Goal: Task Accomplishment & Management: Use online tool/utility

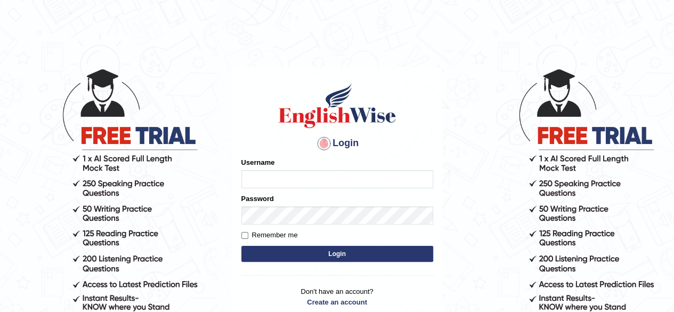
click at [256, 172] on input "Username" at bounding box center [337, 179] width 192 height 18
drag, startPoint x: 0, startPoint y: 0, endPoint x: 256, endPoint y: 172, distance: 308.2
click at [256, 172] on input "Username" at bounding box center [337, 179] width 192 height 18
type input "Tazrin"
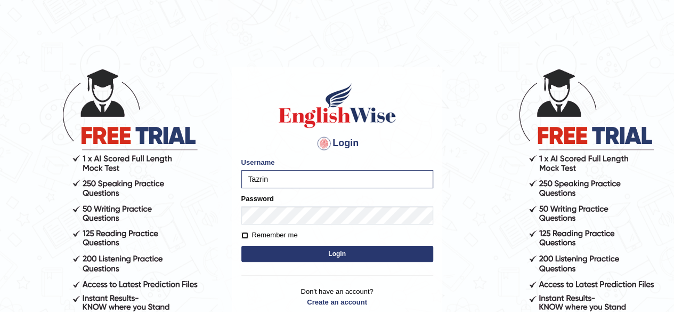
click at [247, 232] on input "Remember me" at bounding box center [244, 235] width 7 height 7
checkbox input "true"
click at [343, 253] on button "Login" at bounding box center [337, 254] width 192 height 16
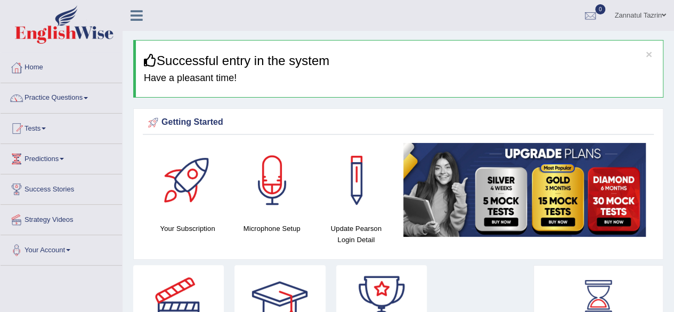
click at [270, 195] on div at bounding box center [272, 180] width 75 height 75
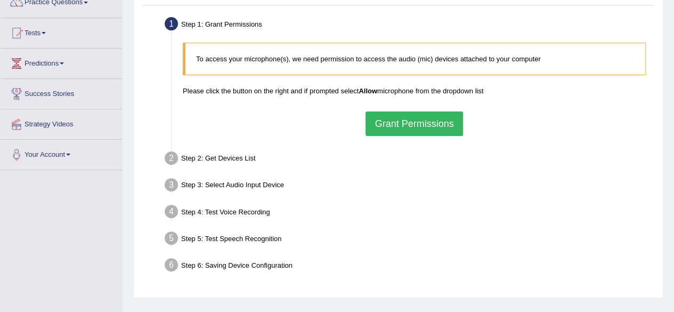
scroll to position [96, 0]
click at [423, 120] on button "Grant Permissions" at bounding box center [413, 123] width 97 height 25
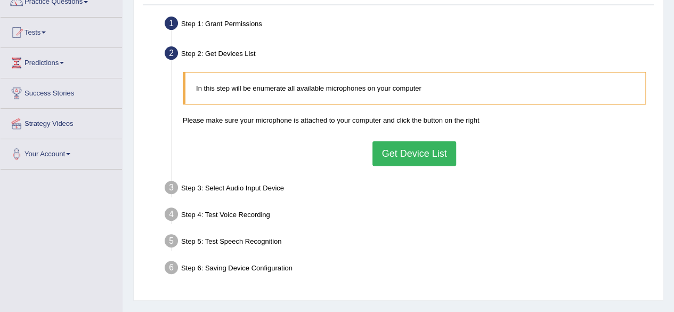
click at [415, 157] on button "Get Device List" at bounding box center [413, 153] width 83 height 25
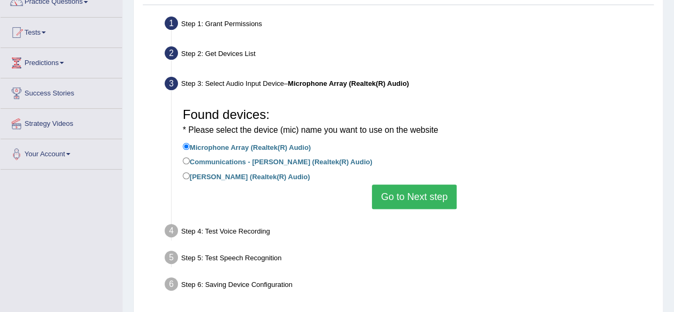
click at [288, 163] on label "Communications - [PERSON_NAME] (Realtek(R) Audio)" at bounding box center [278, 161] width 190 height 12
click at [190, 163] on input "Communications - [PERSON_NAME] (Realtek(R) Audio)" at bounding box center [186, 160] width 7 height 7
radio input "true"
click at [420, 196] on button "Go to Next step" at bounding box center [414, 196] width 85 height 25
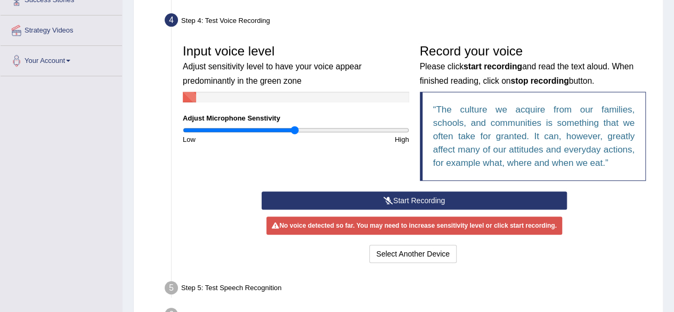
scroll to position [190, 0]
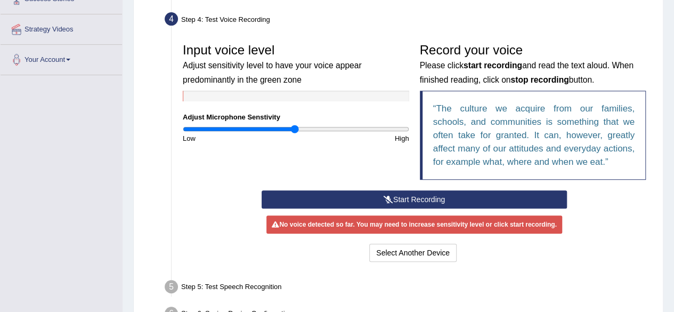
click at [437, 198] on button "Start Recording" at bounding box center [414, 199] width 305 height 18
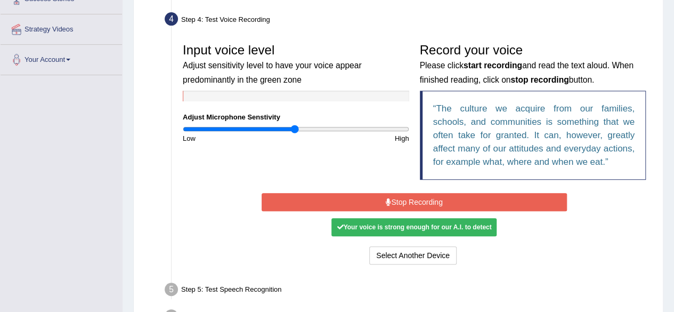
click at [430, 197] on button "Stop Recording" at bounding box center [414, 202] width 305 height 18
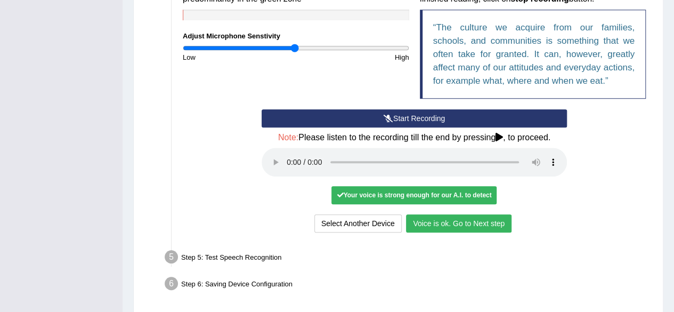
scroll to position [272, 0]
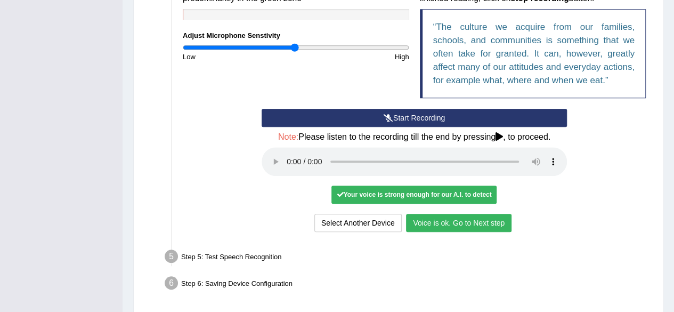
click at [437, 223] on button "Voice is ok. Go to Next step" at bounding box center [458, 223] width 105 height 18
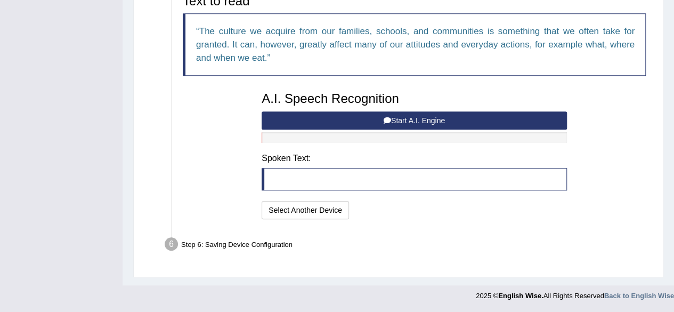
scroll to position [267, 0]
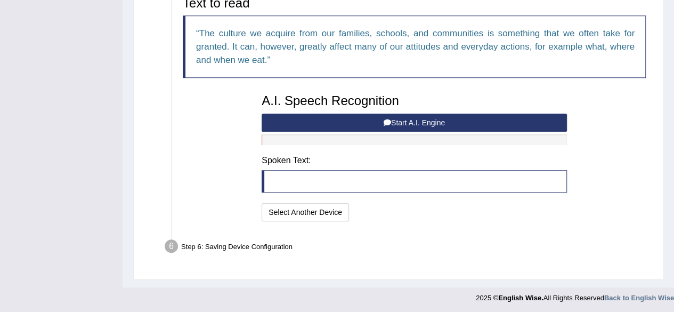
click at [412, 121] on button "Start A.I. Engine" at bounding box center [414, 122] width 305 height 18
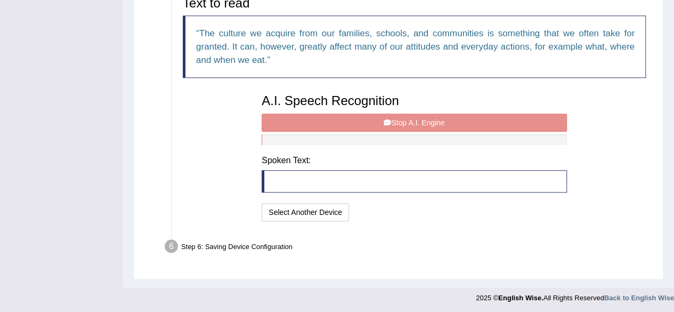
click at [412, 121] on div "A.I. Speech Recognition Start A.I. Engine Stop A.I. Engine Note: Please listen …" at bounding box center [414, 155] width 316 height 135
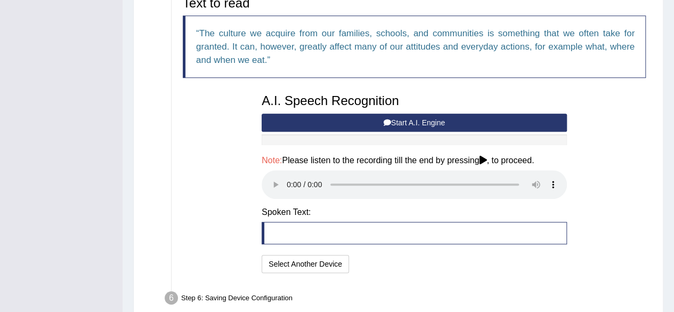
scroll to position [319, 0]
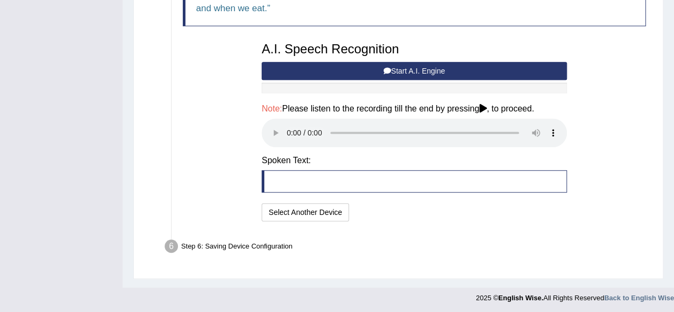
click at [431, 68] on button "Start A.I. Engine" at bounding box center [414, 71] width 305 height 18
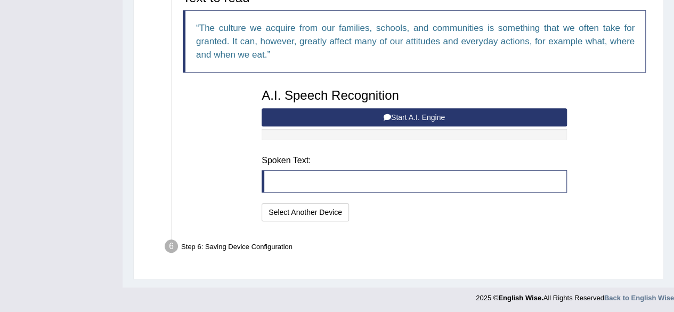
scroll to position [267, 0]
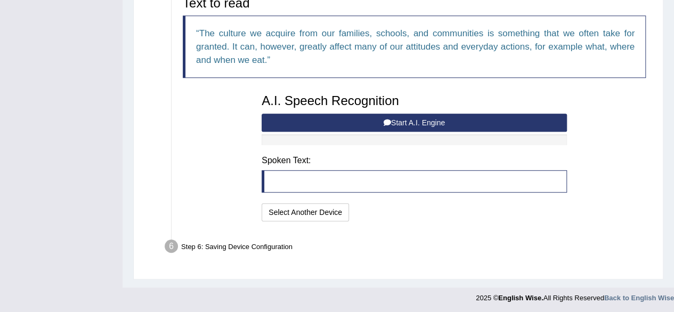
click at [420, 122] on button "Start A.I. Engine" at bounding box center [414, 122] width 305 height 18
click at [421, 120] on button "Start A.I. Engine" at bounding box center [414, 122] width 305 height 18
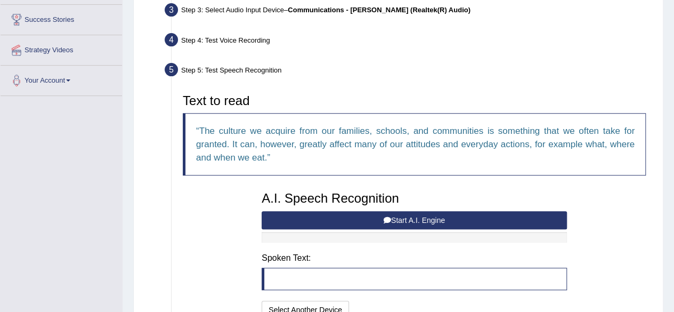
scroll to position [198, 0]
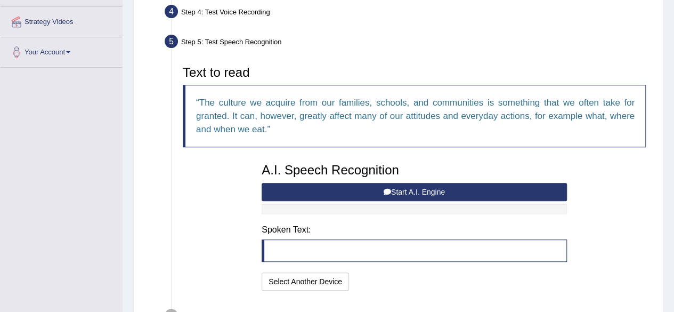
click at [415, 192] on button "Start A.I. Engine" at bounding box center [414, 192] width 305 height 18
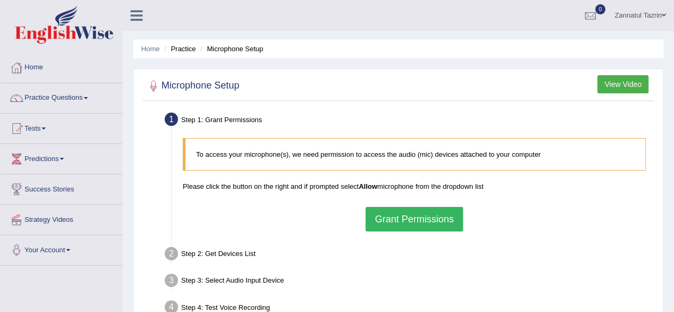
click at [406, 220] on button "Grant Permissions" at bounding box center [413, 219] width 97 height 25
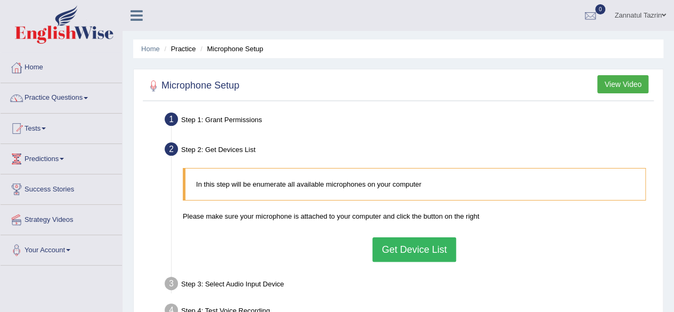
click at [413, 249] on button "Get Device List" at bounding box center [413, 249] width 83 height 25
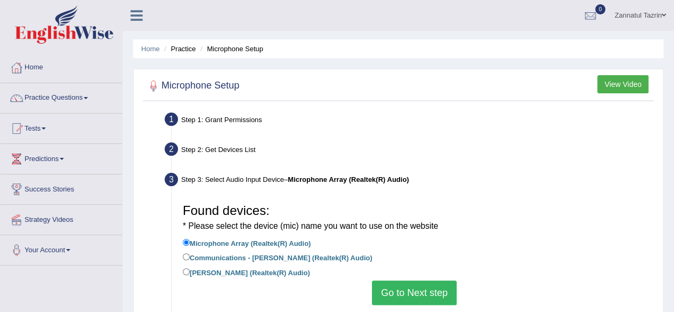
scroll to position [120, 0]
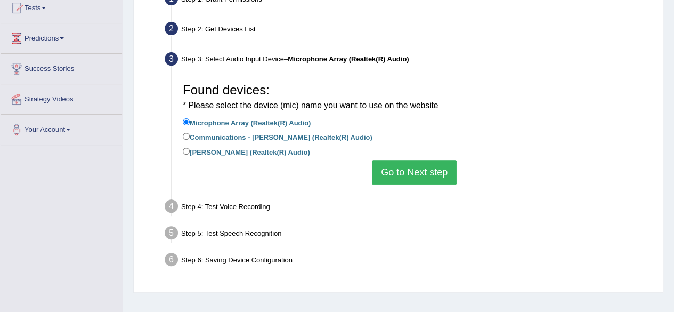
click at [412, 168] on button "Go to Next step" at bounding box center [414, 172] width 85 height 25
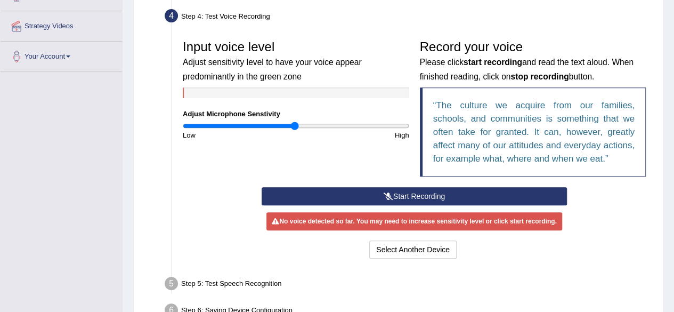
scroll to position [205, 0]
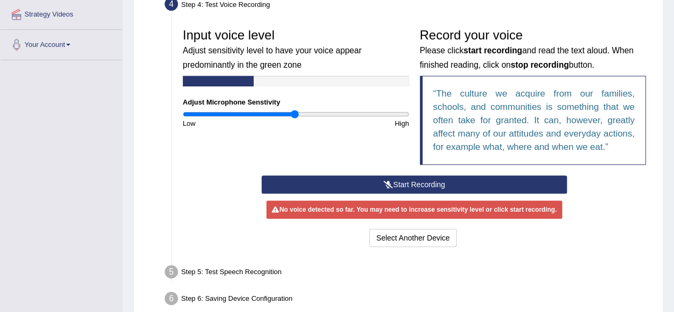
click at [428, 182] on button "Start Recording" at bounding box center [414, 184] width 305 height 18
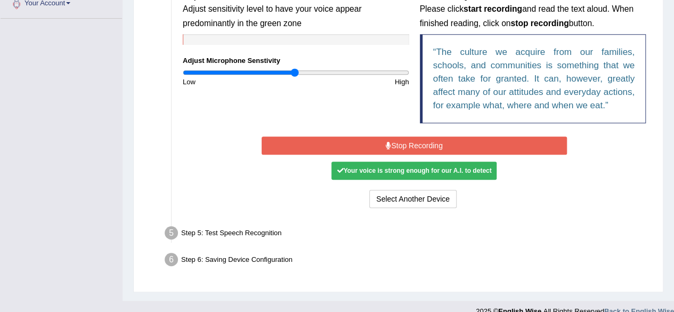
scroll to position [260, 0]
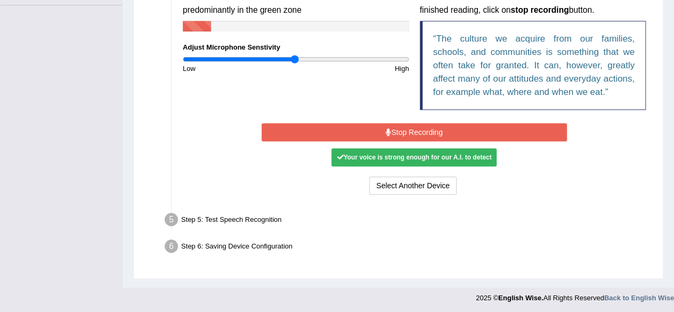
click at [413, 128] on button "Stop Recording" at bounding box center [414, 132] width 305 height 18
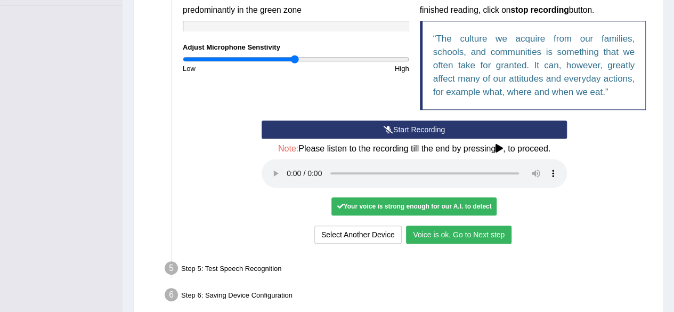
click at [474, 233] on button "Voice is ok. Go to Next step" at bounding box center [458, 234] width 105 height 18
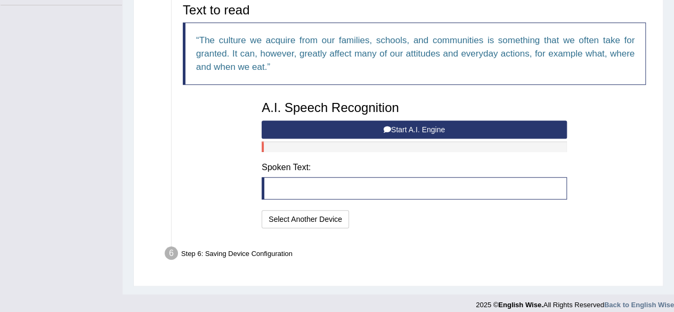
click at [402, 128] on button "Start A.I. Engine" at bounding box center [414, 129] width 305 height 18
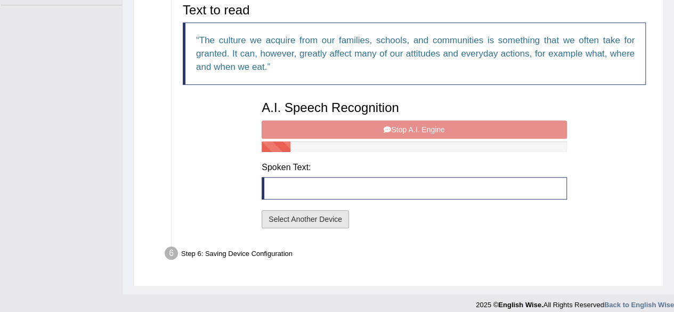
click at [300, 215] on button "Select Another Device" at bounding box center [305, 219] width 87 height 18
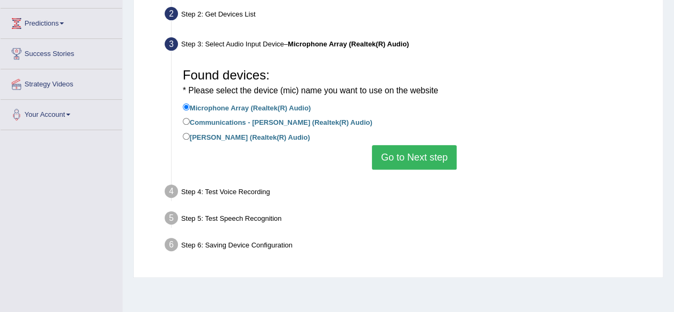
scroll to position [135, 0]
click at [271, 121] on label "Communications - [PERSON_NAME] (Realtek(R) Audio)" at bounding box center [278, 122] width 190 height 12
click at [190, 121] on input "Communications - [PERSON_NAME] (Realtek(R) Audio)" at bounding box center [186, 121] width 7 height 7
radio input "true"
click at [215, 136] on label "[PERSON_NAME] (Realtek(R) Audio)" at bounding box center [246, 137] width 127 height 12
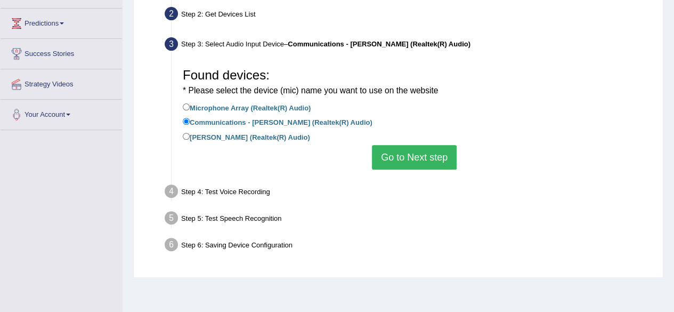
click at [190, 136] on input "[PERSON_NAME] (Realtek(R) Audio)" at bounding box center [186, 136] width 7 height 7
radio input "true"
click at [426, 154] on button "Go to Next step" at bounding box center [414, 157] width 85 height 25
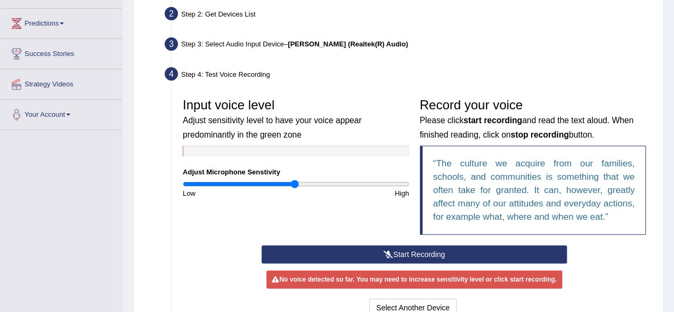
click at [412, 251] on button "Start Recording" at bounding box center [414, 254] width 305 height 18
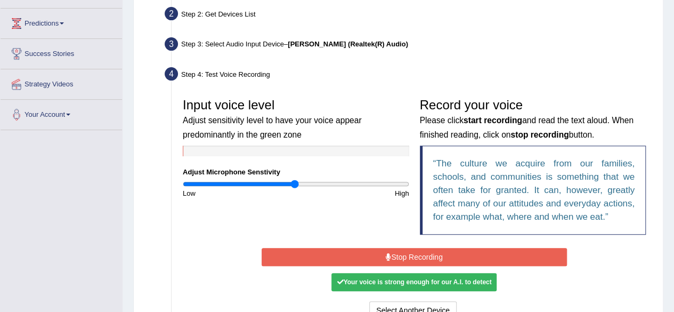
click at [420, 254] on button "Stop Recording" at bounding box center [414, 257] width 305 height 18
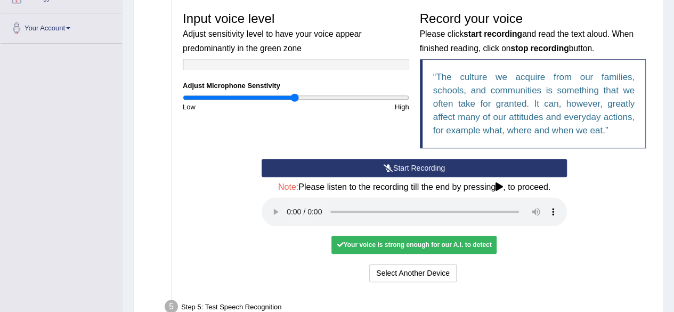
scroll to position [227, 0]
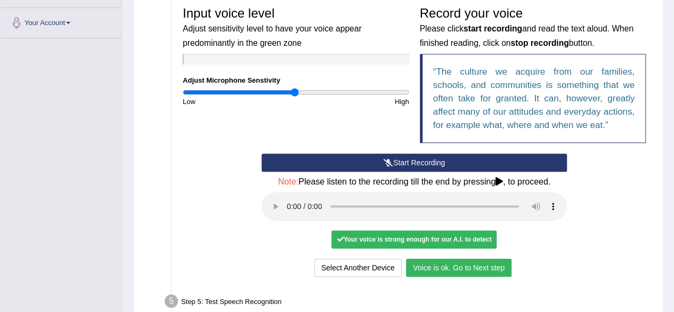
click at [457, 264] on button "Voice is ok. Go to Next step" at bounding box center [458, 267] width 105 height 18
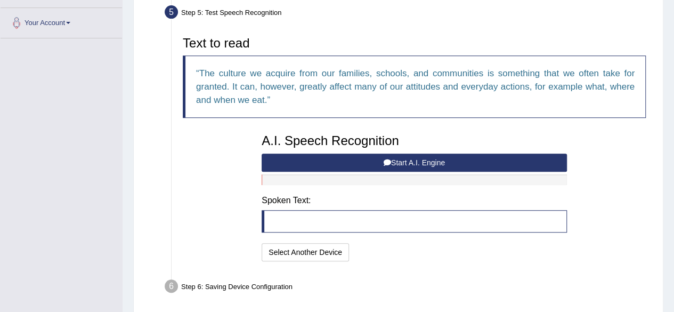
click at [410, 158] on button "Start A.I. Engine" at bounding box center [414, 162] width 305 height 18
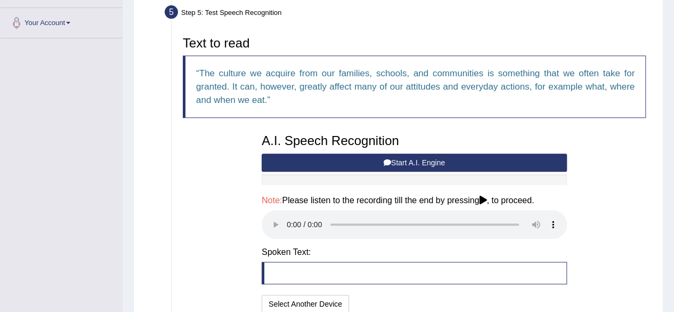
click at [441, 157] on button "Start A.I. Engine" at bounding box center [414, 162] width 305 height 18
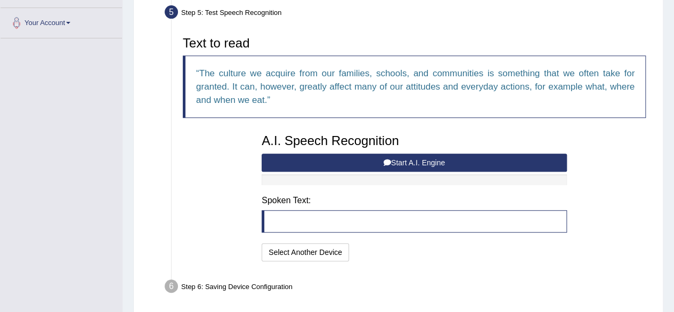
click at [441, 157] on button "Start A.I. Engine" at bounding box center [414, 162] width 305 height 18
click at [402, 159] on button "Start A.I. Engine" at bounding box center [414, 162] width 305 height 18
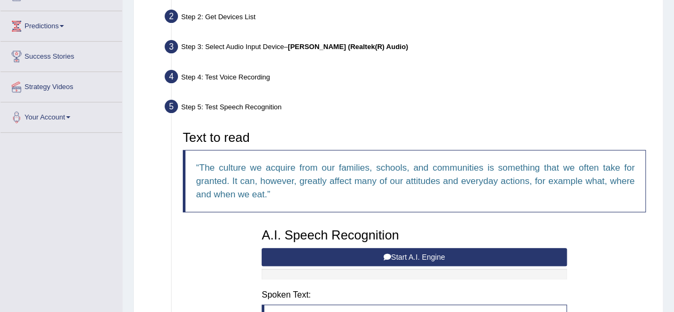
scroll to position [107, 0]
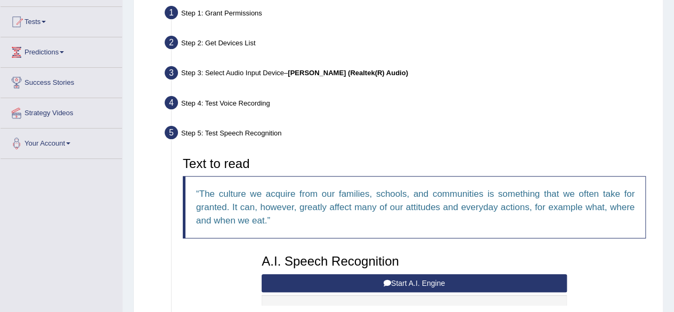
drag, startPoint x: 395, startPoint y: 279, endPoint x: 394, endPoint y: 273, distance: 5.4
click at [394, 274] on button "Start A.I. Engine" at bounding box center [414, 283] width 305 height 18
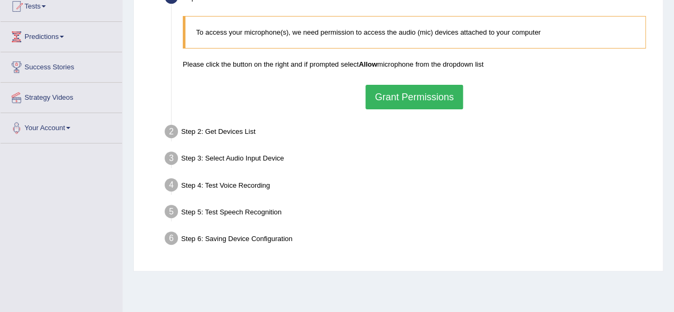
scroll to position [123, 0]
click at [417, 101] on button "Grant Permissions" at bounding box center [413, 96] width 97 height 25
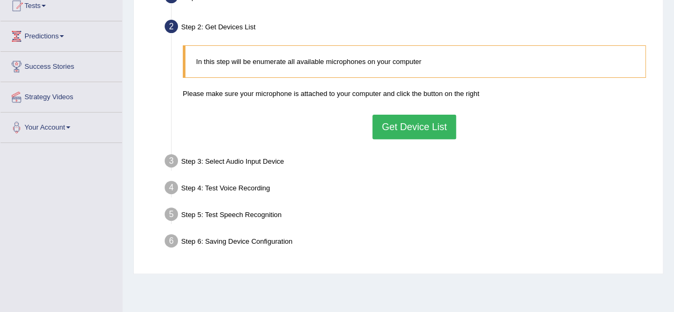
drag, startPoint x: 406, startPoint y: 126, endPoint x: 400, endPoint y: 127, distance: 6.5
click at [400, 127] on button "Get Device List" at bounding box center [413, 127] width 83 height 25
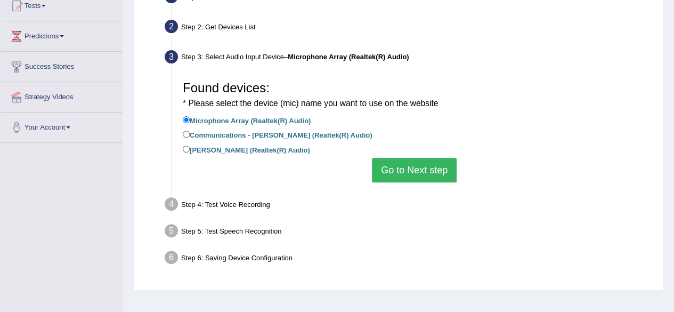
click at [246, 137] on label "Communications - [PERSON_NAME] (Realtek(R) Audio)" at bounding box center [278, 134] width 190 height 12
click at [190, 137] on input "Communications - [PERSON_NAME] (Realtek(R) Audio)" at bounding box center [186, 134] width 7 height 7
radio input "true"
click at [417, 165] on button "Go to Next step" at bounding box center [414, 170] width 85 height 25
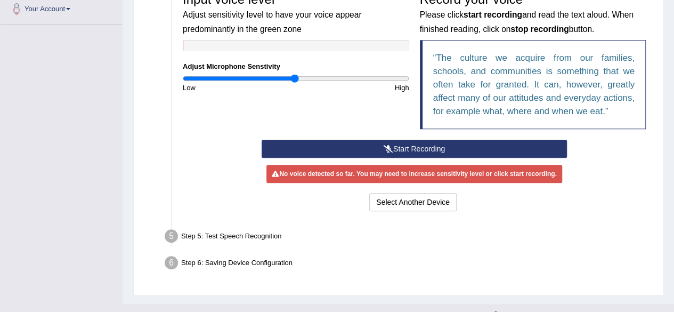
scroll to position [246, 0]
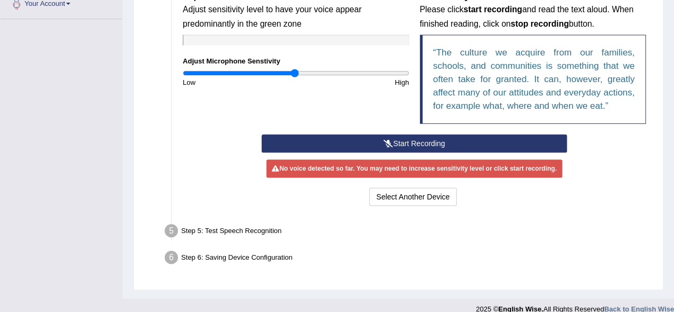
click at [412, 139] on button "Start Recording" at bounding box center [414, 143] width 305 height 18
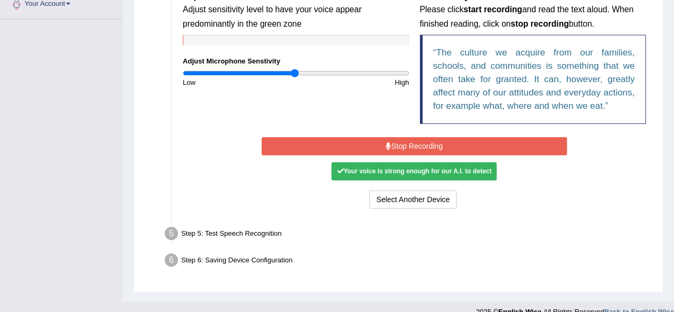
click at [414, 142] on button "Stop Recording" at bounding box center [414, 146] width 305 height 18
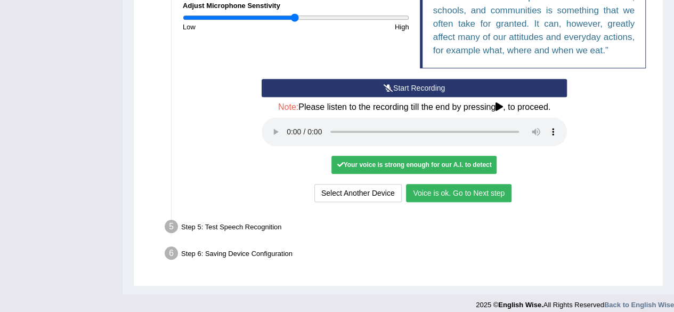
scroll to position [309, 0]
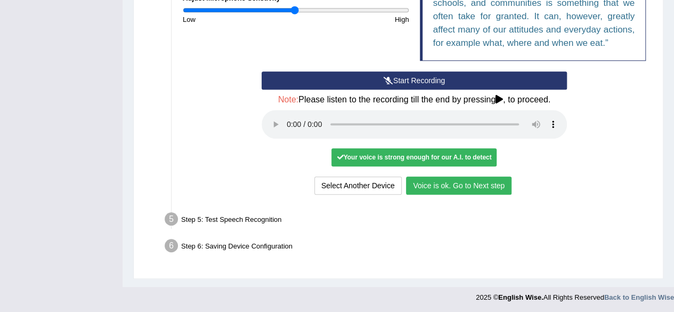
click at [444, 181] on button "Voice is ok. Go to Next step" at bounding box center [458, 185] width 105 height 18
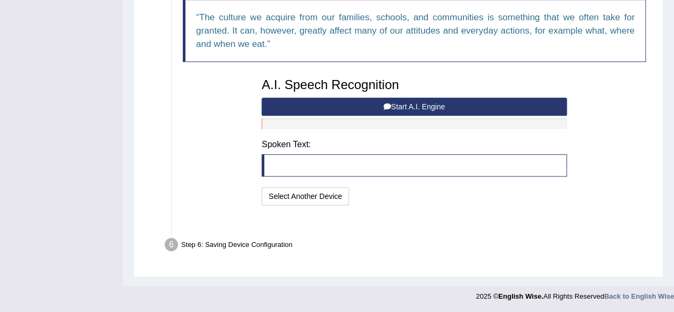
scroll to position [267, 0]
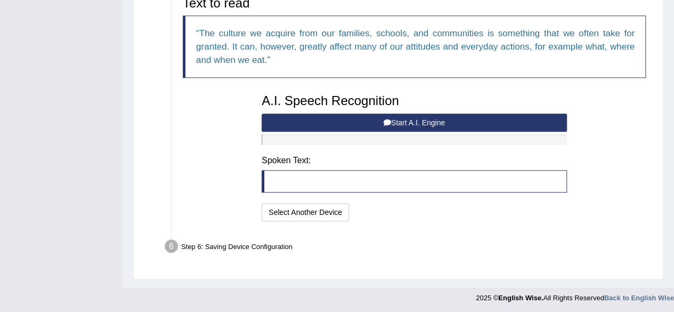
click at [407, 121] on button "Start A.I. Engine" at bounding box center [414, 122] width 305 height 18
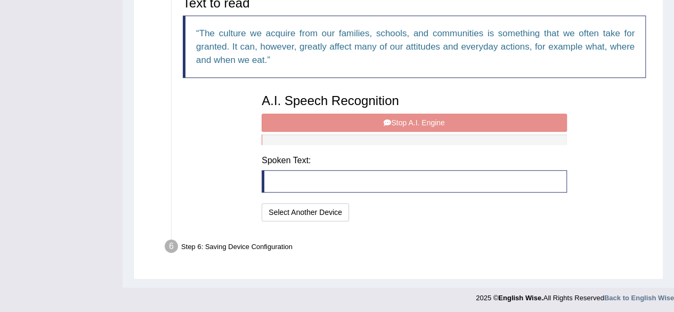
click at [283, 180] on blockquote at bounding box center [414, 181] width 305 height 22
click at [621, 257] on div "Step 1: Grant Permissions To access your microphone(s), we need permission to a…" at bounding box center [398, 57] width 511 height 431
click at [216, 247] on div "Step 6: Saving Device Configuration" at bounding box center [409, 247] width 498 height 23
click at [261, 247] on div "Step 6: Saving Device Configuration" at bounding box center [409, 247] width 498 height 23
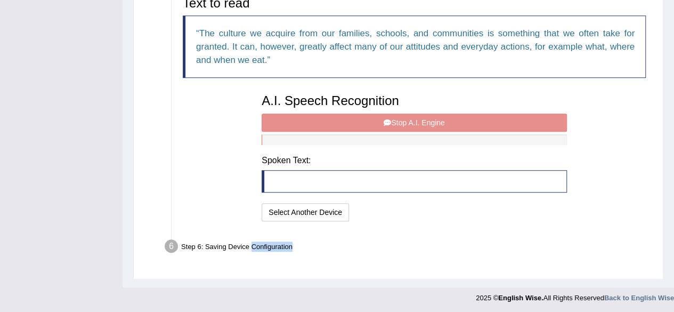
click at [261, 247] on div "Step 6: Saving Device Configuration" at bounding box center [409, 247] width 498 height 23
click at [432, 119] on div "A.I. Speech Recognition Start A.I. Engine Stop A.I. Engine Note: Please listen …" at bounding box center [414, 155] width 316 height 135
click at [298, 140] on div at bounding box center [414, 139] width 305 height 11
